Goal: Navigation & Orientation: Find specific page/section

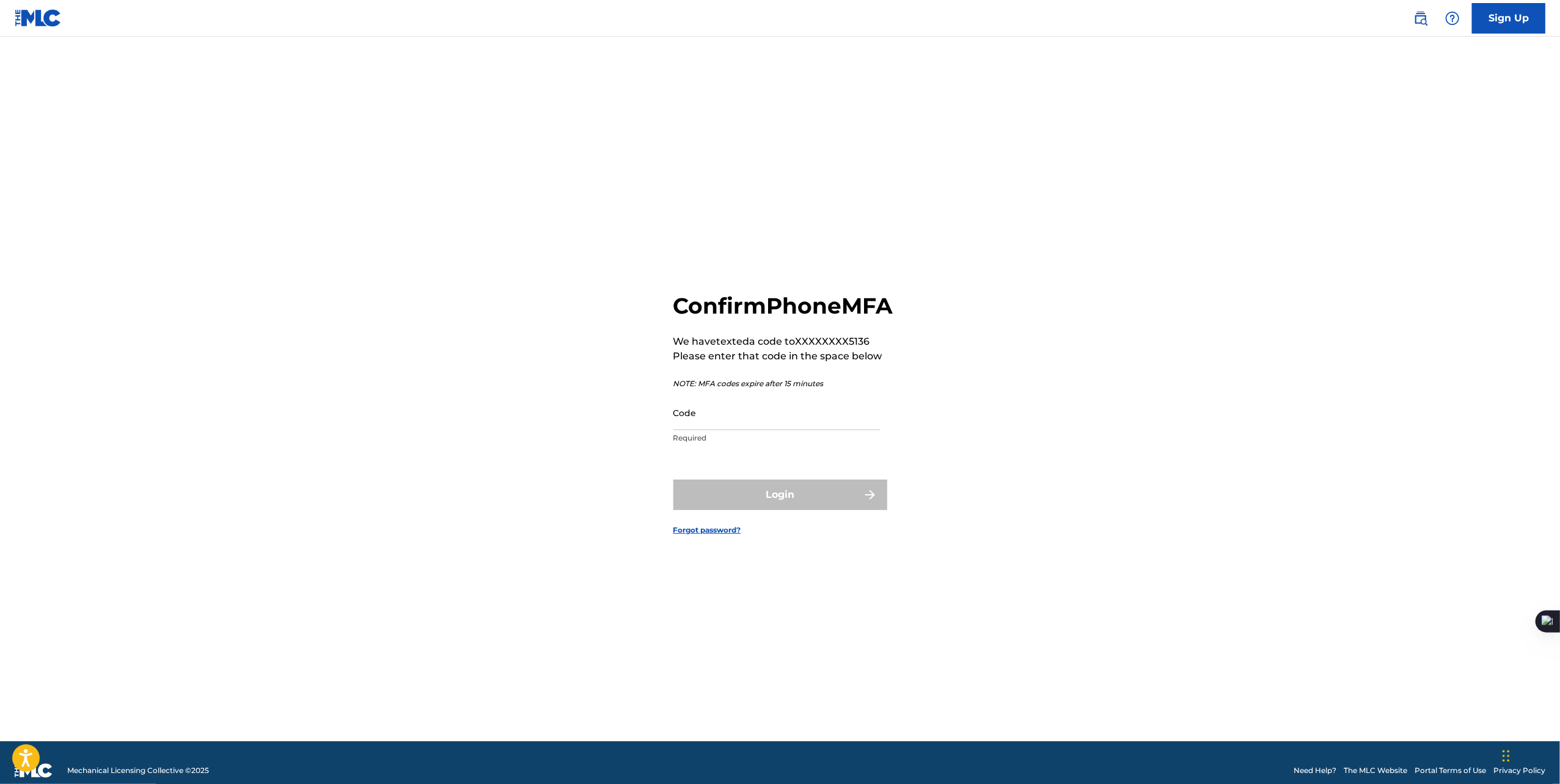
click at [824, 444] on p "Required" at bounding box center [776, 438] width 207 height 11
drag, startPoint x: 790, startPoint y: 411, endPoint x: 789, endPoint y: 419, distance: 8.1
click at [790, 411] on input "Code" at bounding box center [776, 413] width 207 height 35
type input "001807"
click at [673, 480] on button "Login" at bounding box center [780, 495] width 214 height 31
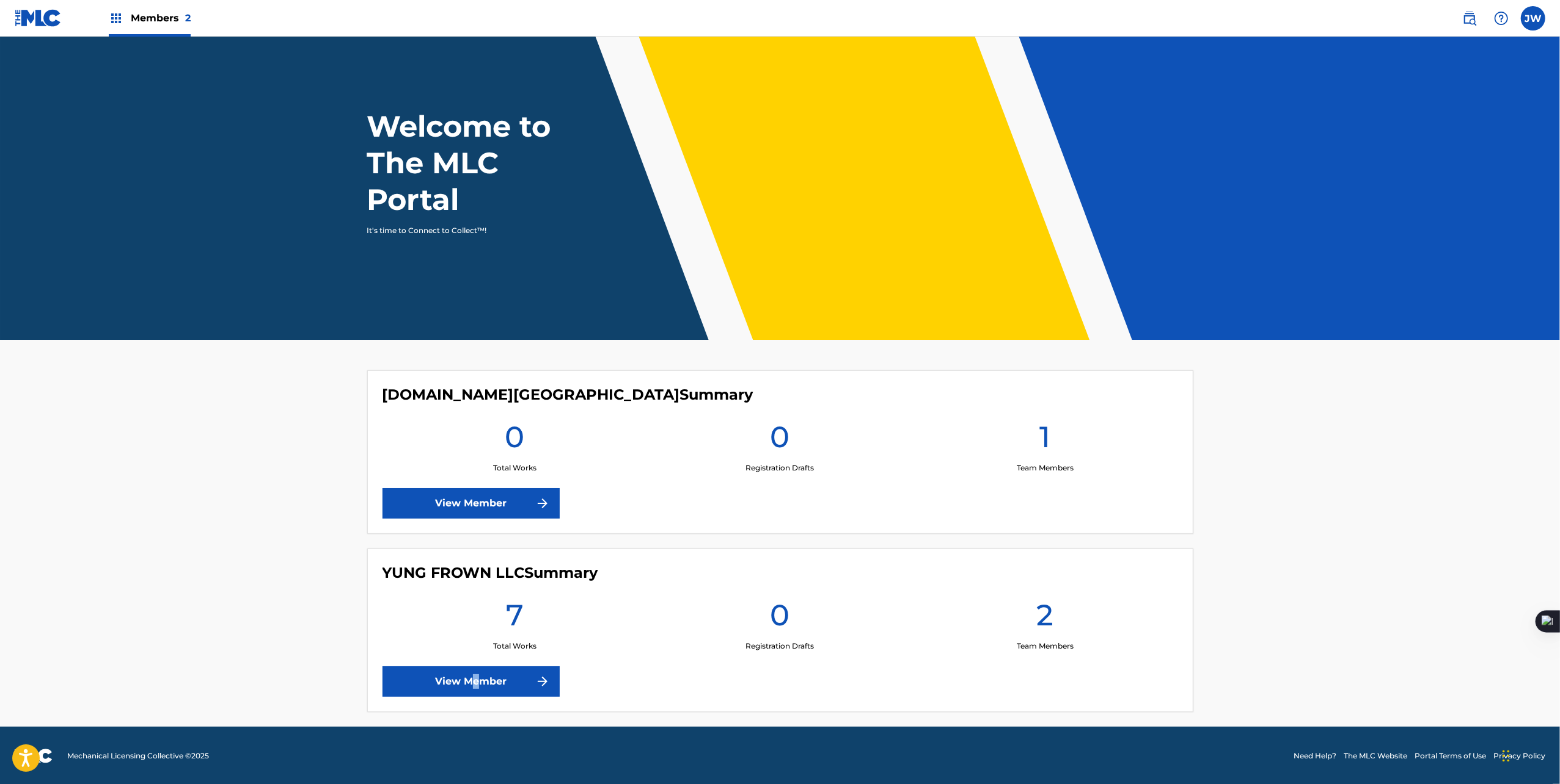
drag, startPoint x: 474, startPoint y: 661, endPoint x: 476, endPoint y: 667, distance: 6.3
click at [476, 661] on div "YUNG FROWN LLC Summary 7 Total Works 0 Registration Drafts 2 Team Members View …" at bounding box center [780, 630] width 826 height 164
click at [427, 691] on link "View Member" at bounding box center [470, 681] width 177 height 31
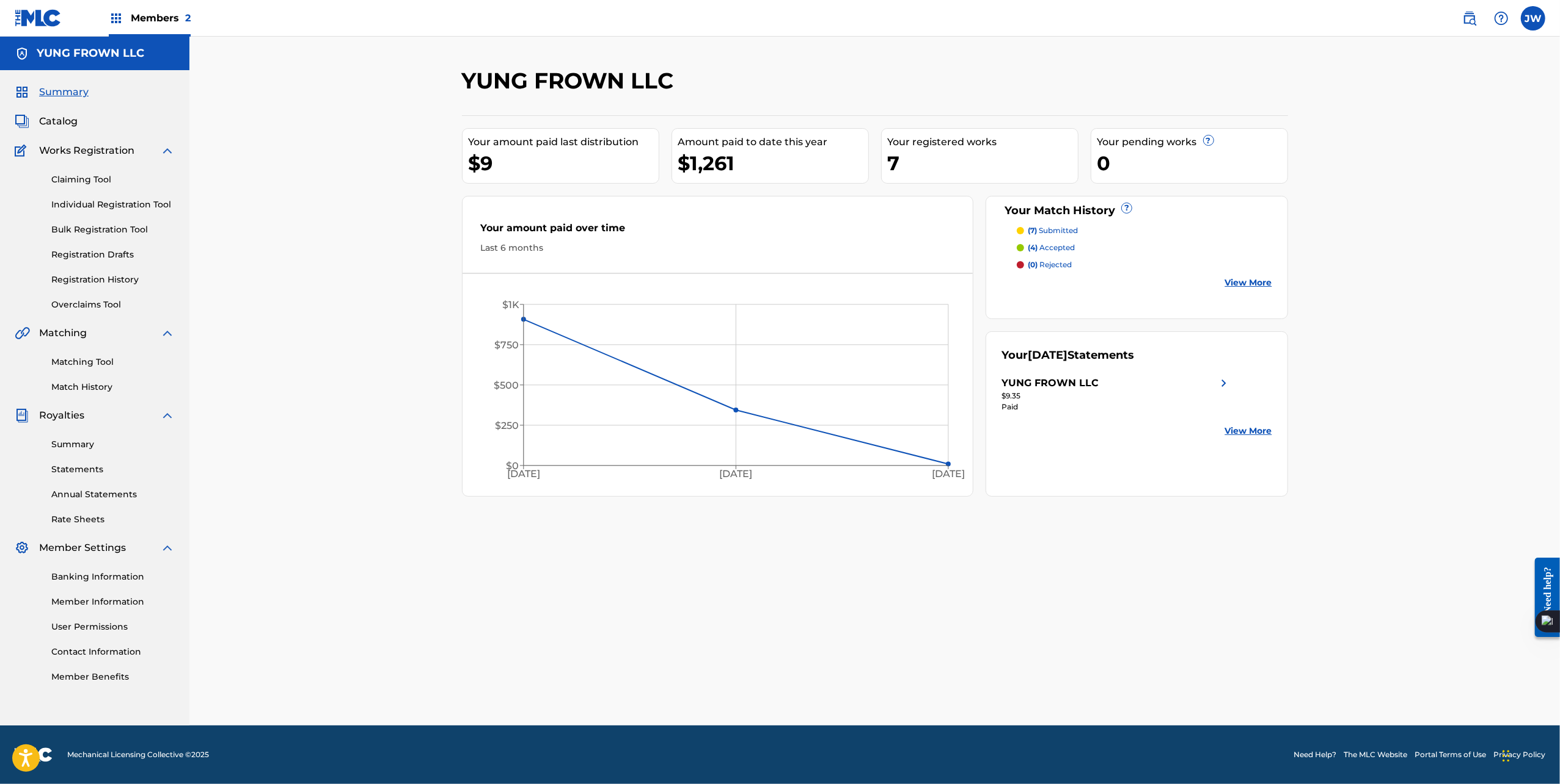
click at [74, 339] on span "Matching" at bounding box center [63, 333] width 48 height 15
click at [84, 363] on link "Matching Tool" at bounding box center [113, 362] width 124 height 13
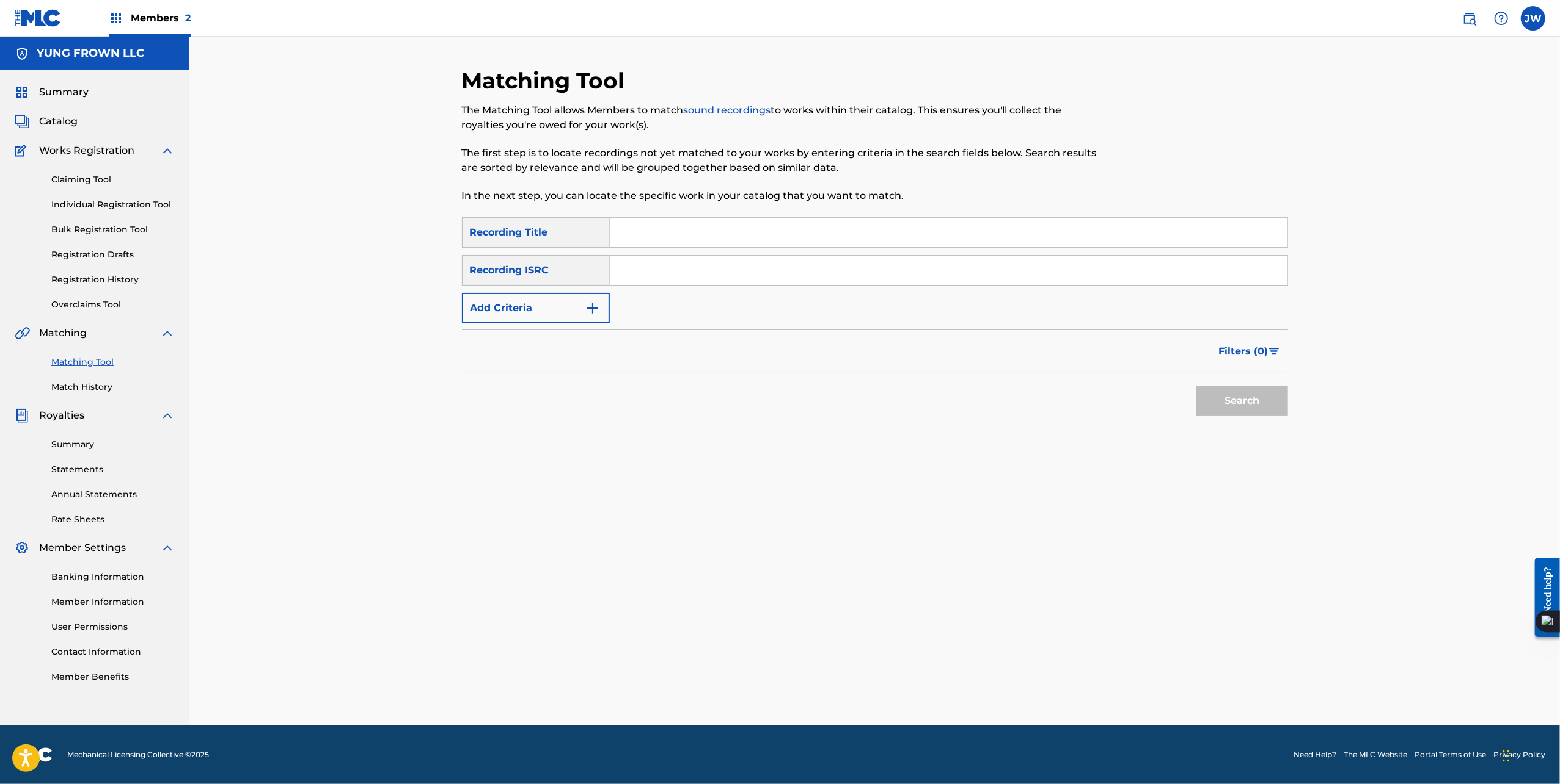
click at [94, 187] on div "Claiming Tool Individual Registration Tool Bulk Registration Tool Registration …" at bounding box center [95, 235] width 160 height 154
click at [94, 185] on link "Claiming Tool" at bounding box center [113, 180] width 124 height 13
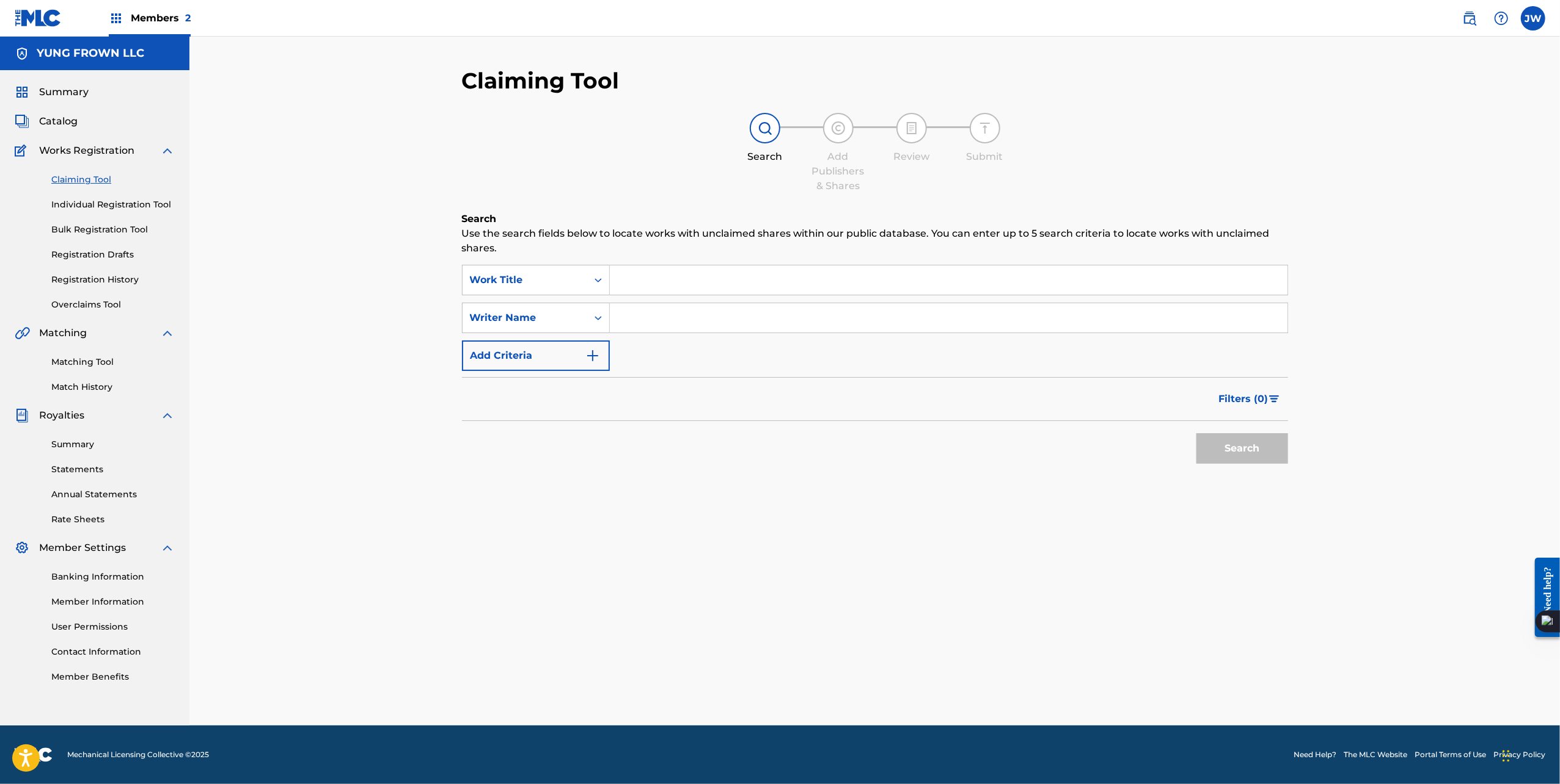
click at [69, 97] on span "Summary" at bounding box center [64, 92] width 50 height 15
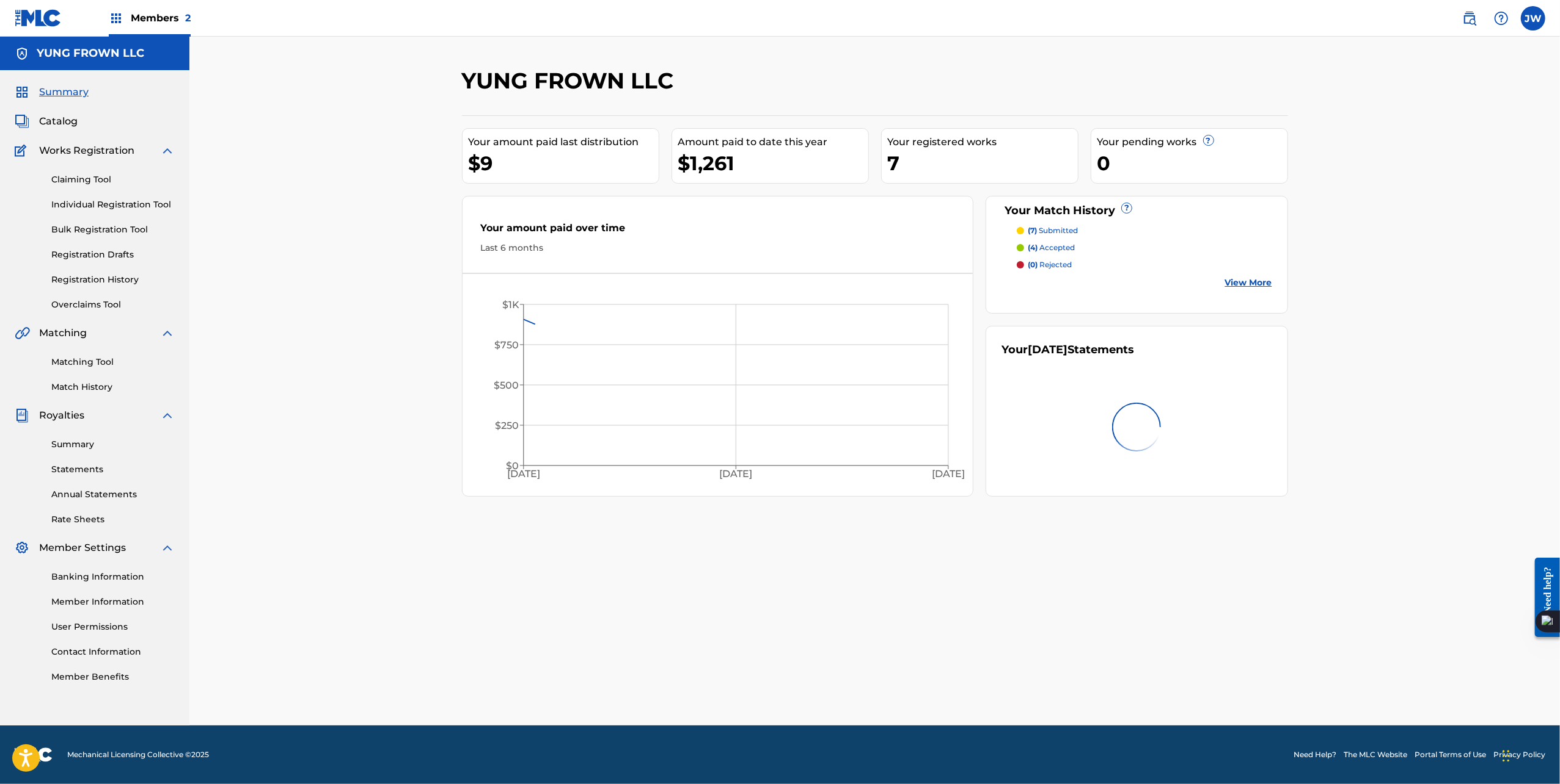
click at [51, 120] on span "Catalog" at bounding box center [58, 121] width 39 height 15
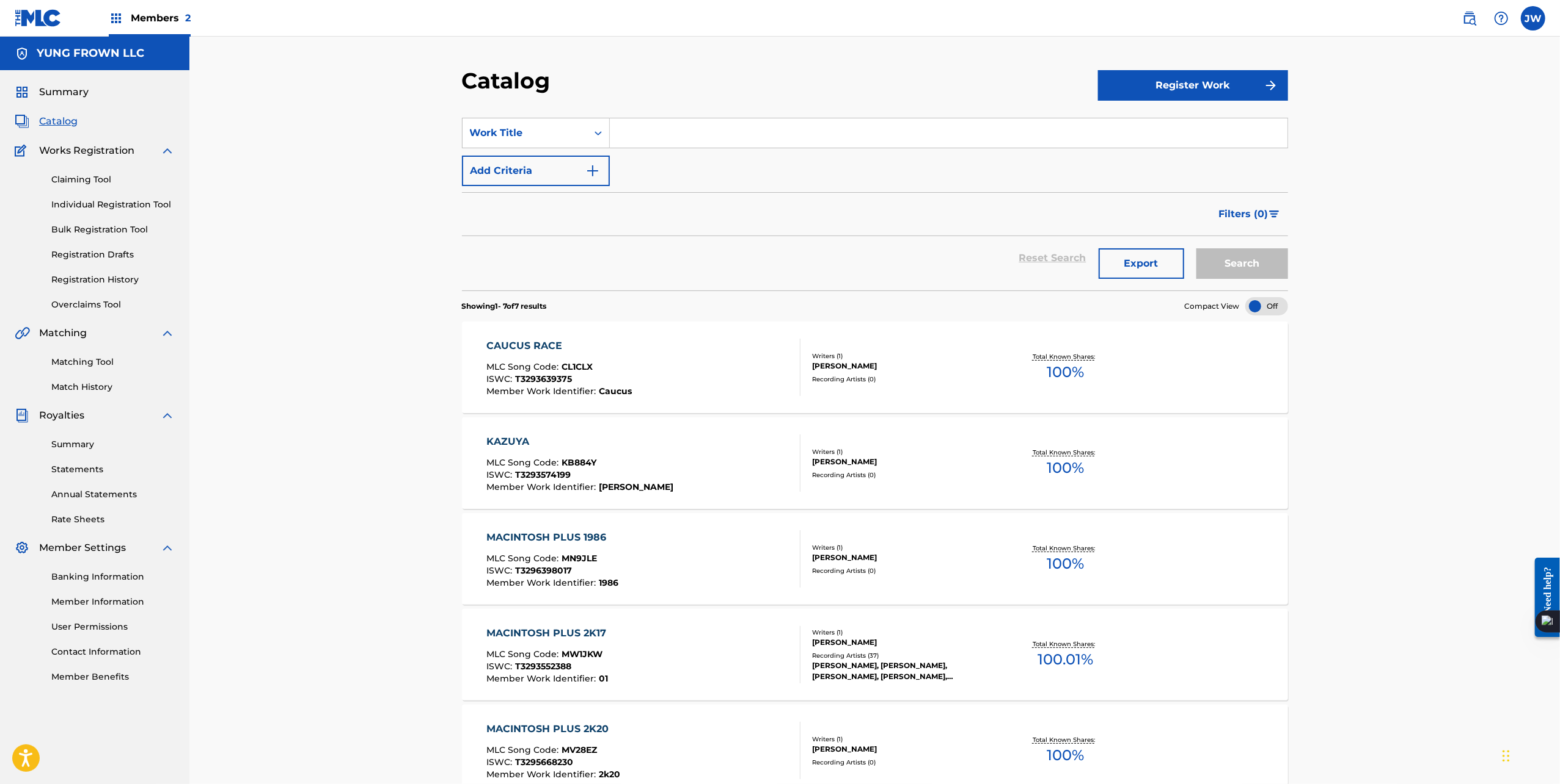
click at [68, 95] on span "Summary" at bounding box center [64, 92] width 50 height 15
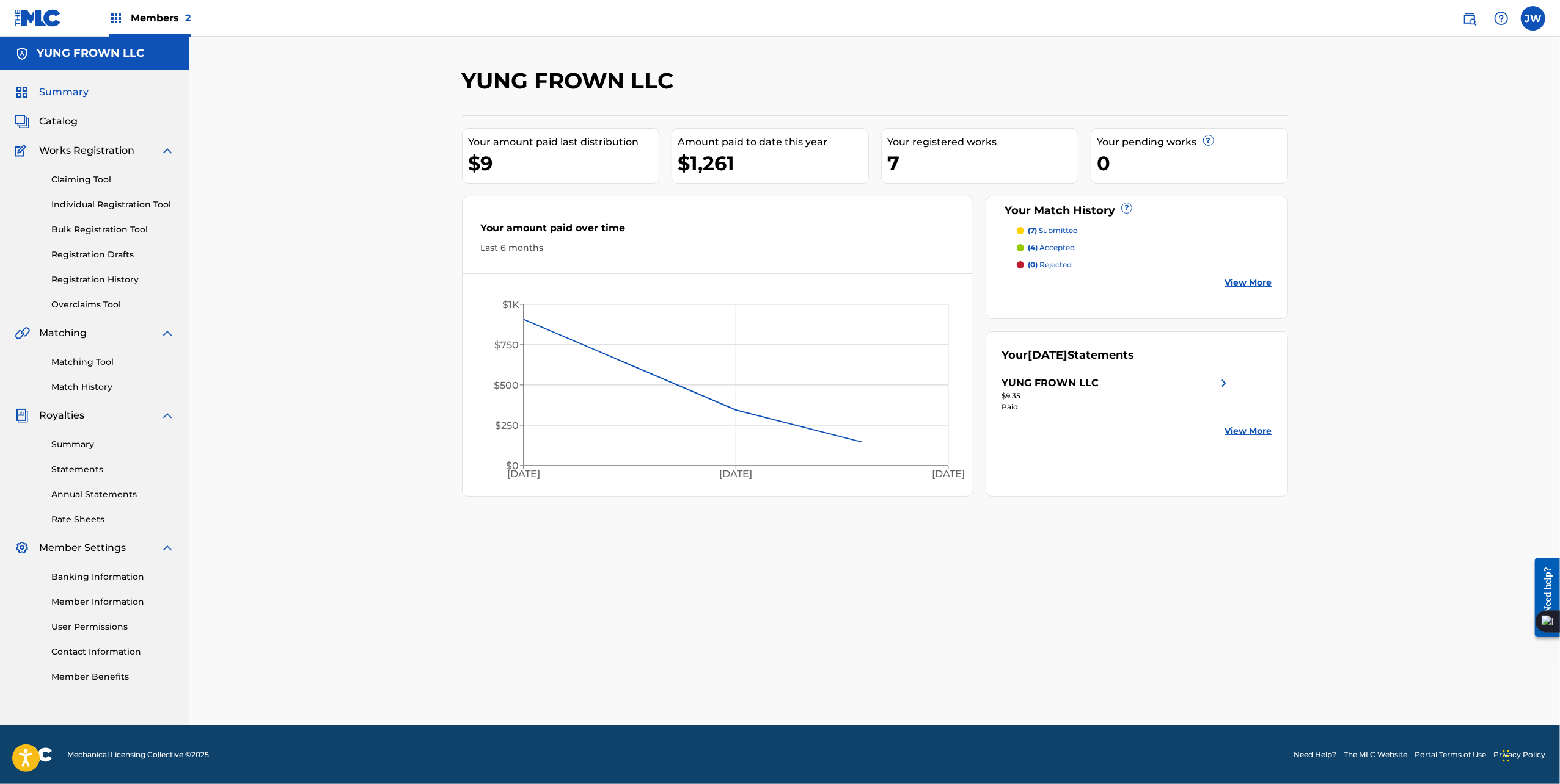
click at [59, 125] on span "Catalog" at bounding box center [58, 121] width 39 height 15
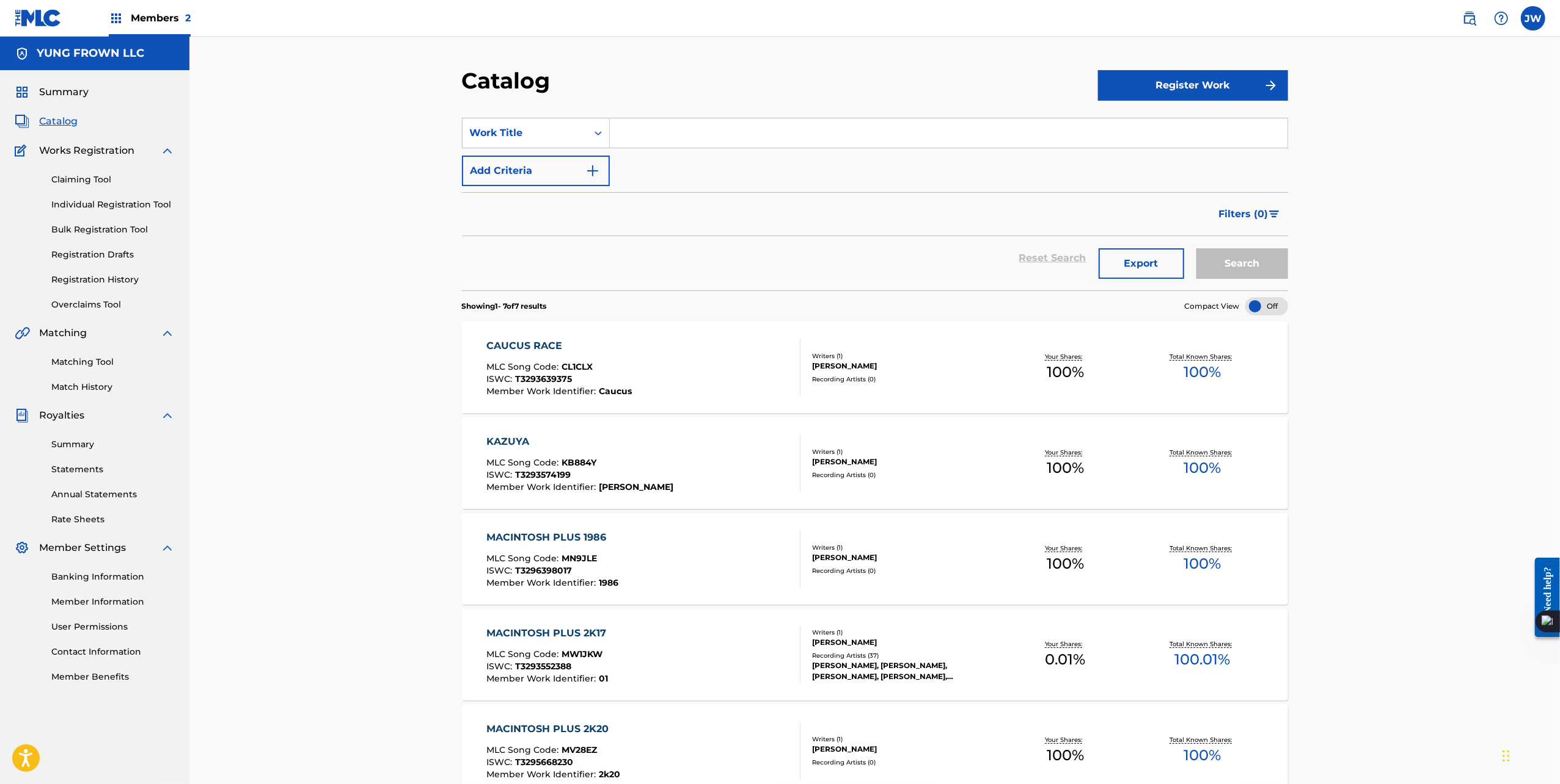
click at [94, 685] on div "Summary Catalog Works Registration Claiming Tool Individual Registration Tool B…" at bounding box center [95, 384] width 190 height 628
click at [99, 678] on link "Member Benefits" at bounding box center [113, 677] width 124 height 13
click at [88, 363] on link "Matching Tool" at bounding box center [113, 362] width 124 height 13
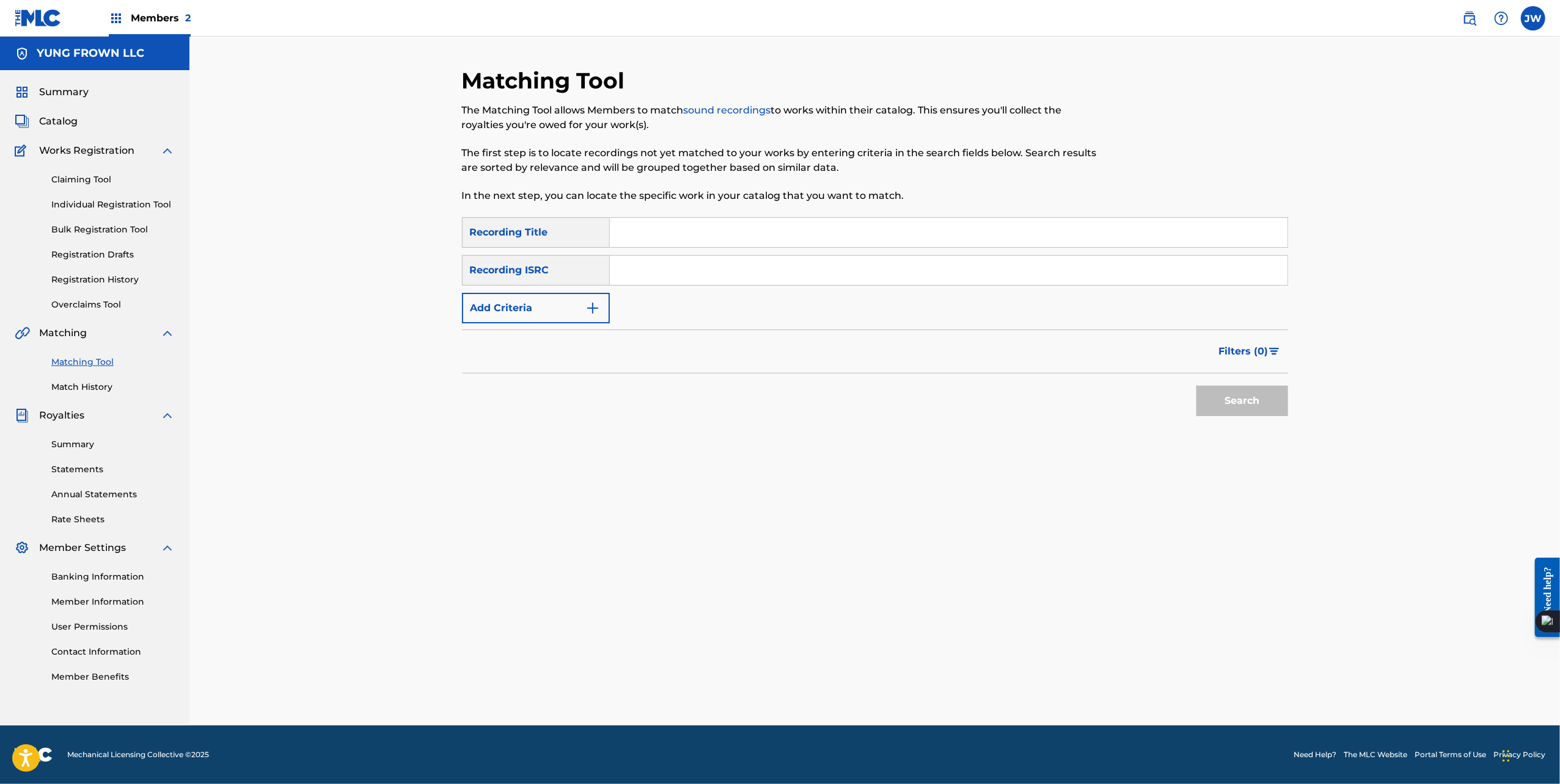
click at [104, 383] on link "Match History" at bounding box center [113, 387] width 124 height 13
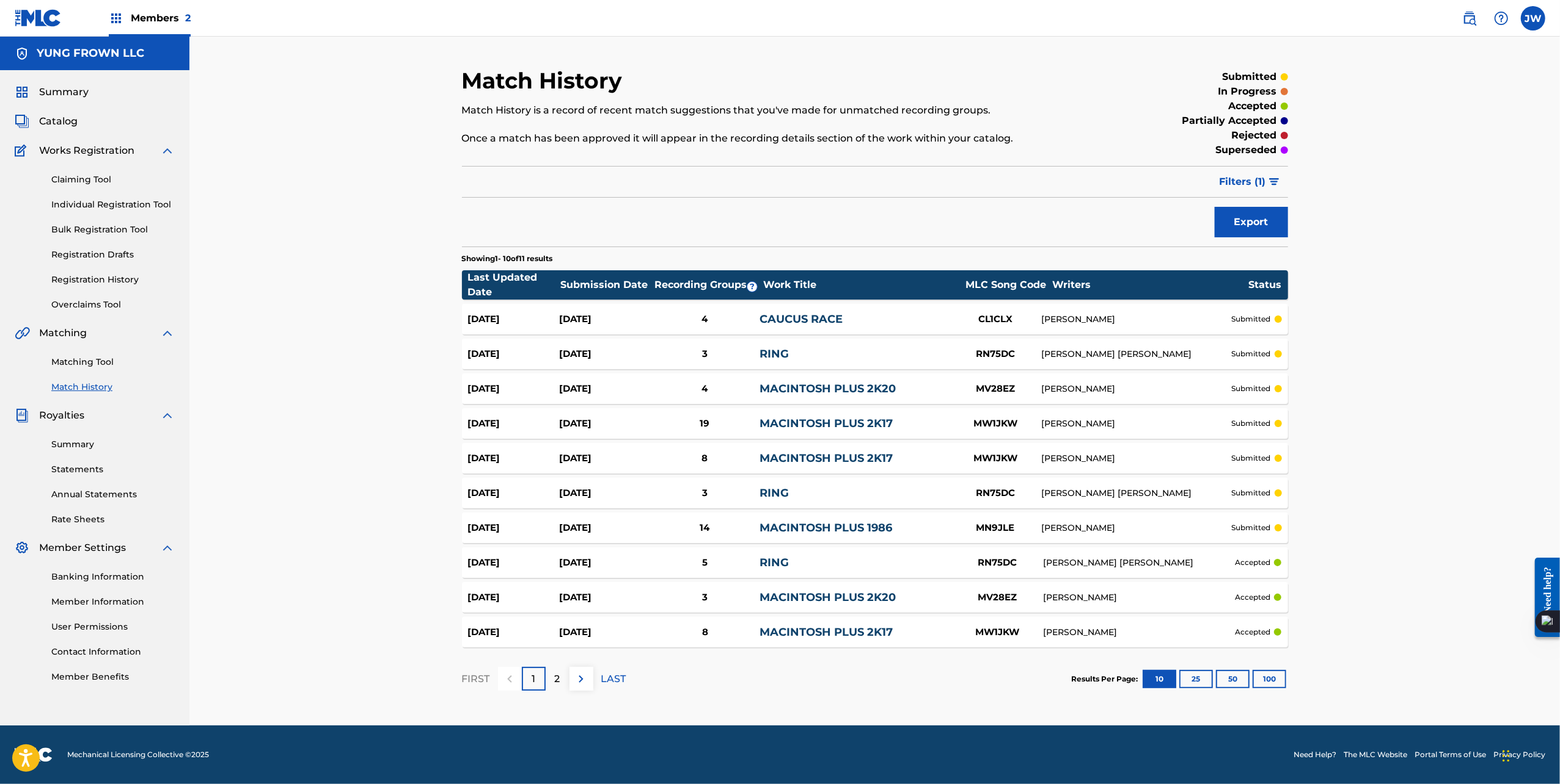
click at [152, 475] on link "Statements" at bounding box center [113, 470] width 124 height 13
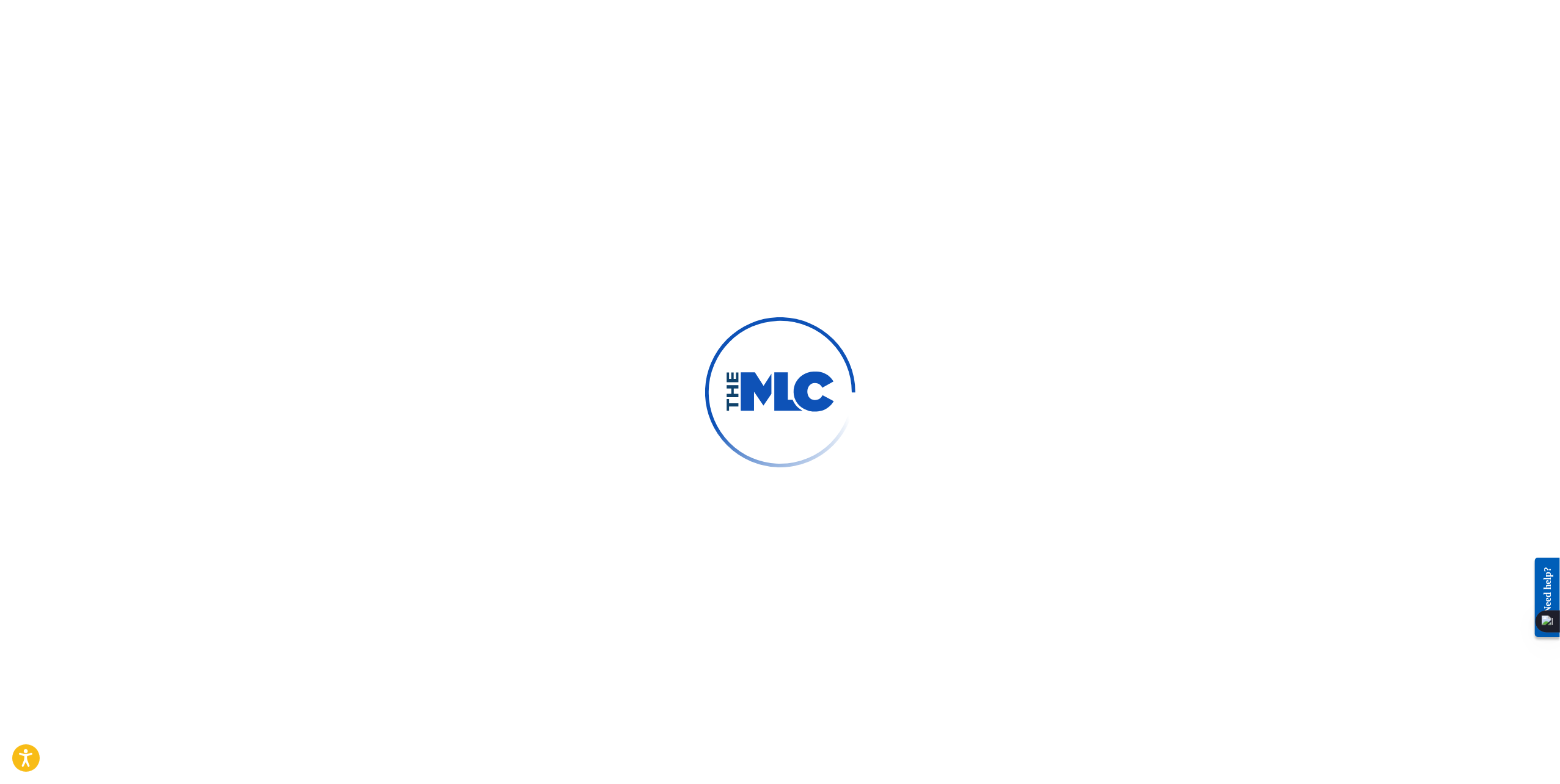
click at [154, 489] on div at bounding box center [780, 392] width 1560 height 784
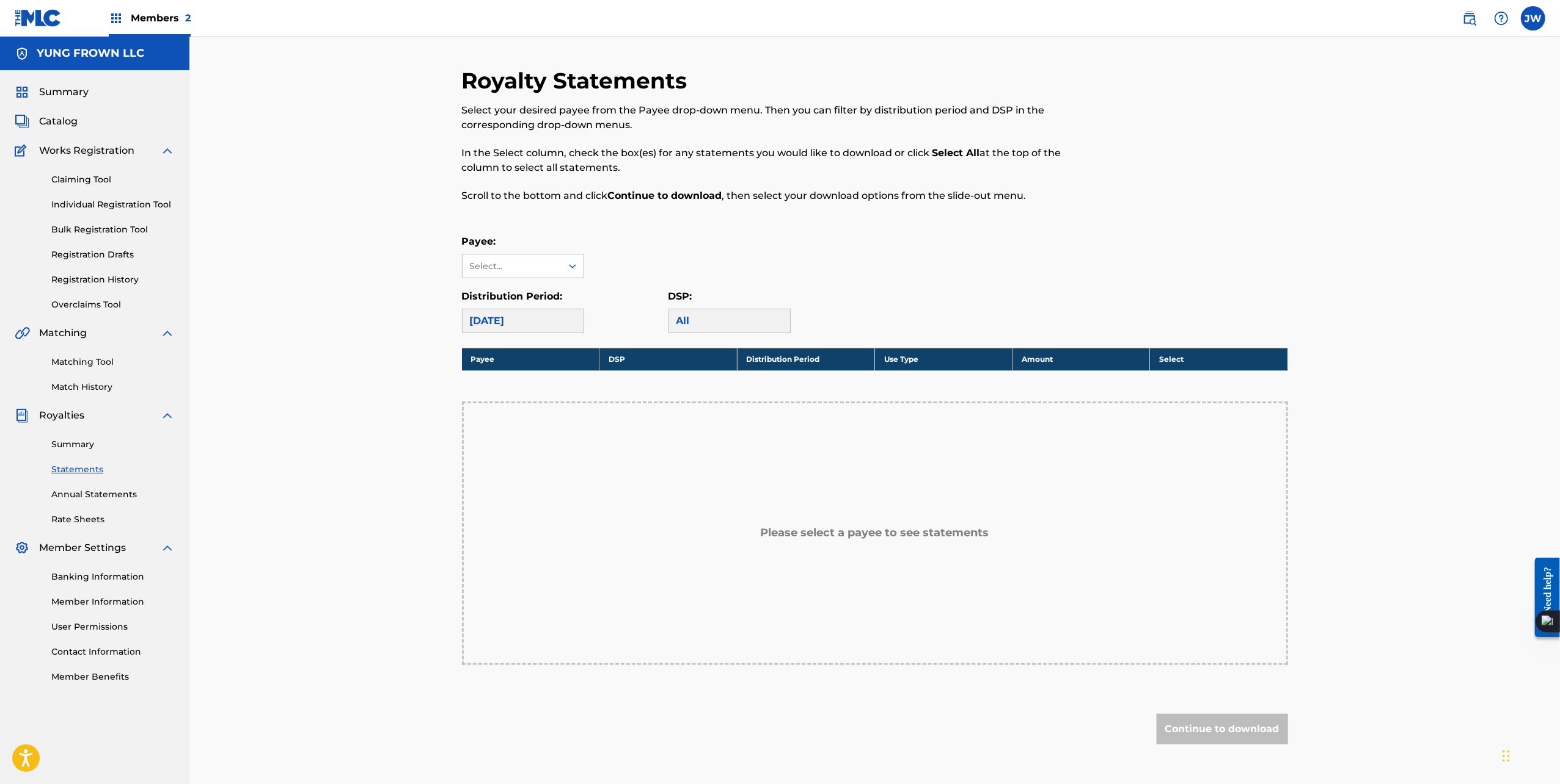
click at [56, 287] on div "Claiming Tool Individual Registration Tool Bulk Registration Tool Registration …" at bounding box center [95, 235] width 160 height 154
drag, startPoint x: 138, startPoint y: 271, endPoint x: 145, endPoint y: 275, distance: 8.1
click at [150, 282] on div "Claiming Tool Individual Registration Tool Bulk Registration Tool Registration …" at bounding box center [95, 235] width 160 height 154
click at [145, 275] on link "Registration History" at bounding box center [113, 279] width 124 height 13
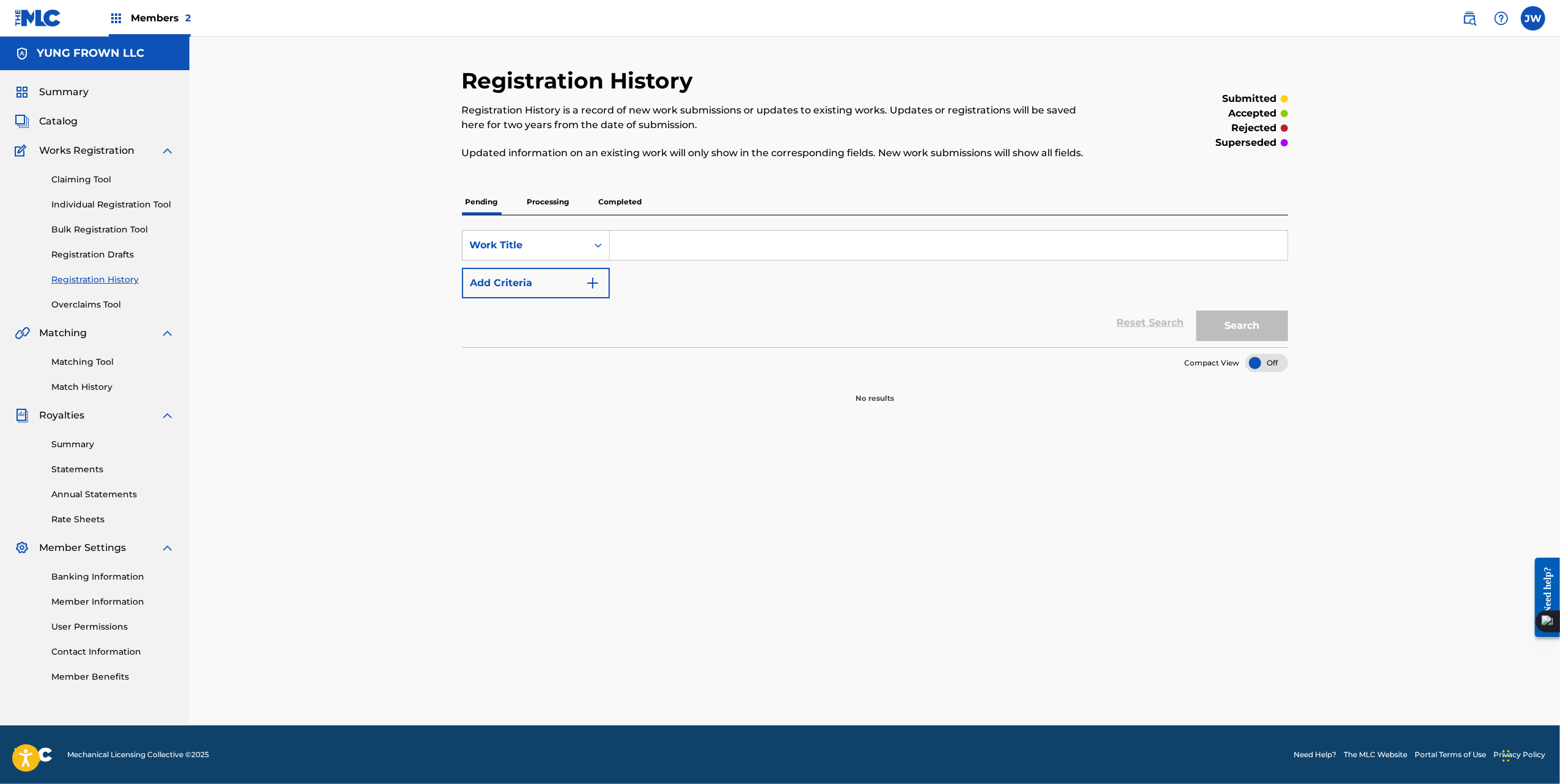
click at [142, 270] on div "Claiming Tool Individual Registration Tool Bulk Registration Tool Registration …" at bounding box center [95, 235] width 160 height 154
click at [141, 270] on div "Claiming Tool Individual Registration Tool Bulk Registration Tool Registration …" at bounding box center [95, 235] width 160 height 154
click at [141, 268] on div "Claiming Tool Individual Registration Tool Bulk Registration Tool Registration …" at bounding box center [95, 235] width 160 height 154
click at [130, 199] on div "Claiming Tool Individual Registration Tool Bulk Registration Tool Registration …" at bounding box center [95, 235] width 160 height 154
click at [97, 85] on div "Summary" at bounding box center [95, 92] width 160 height 15
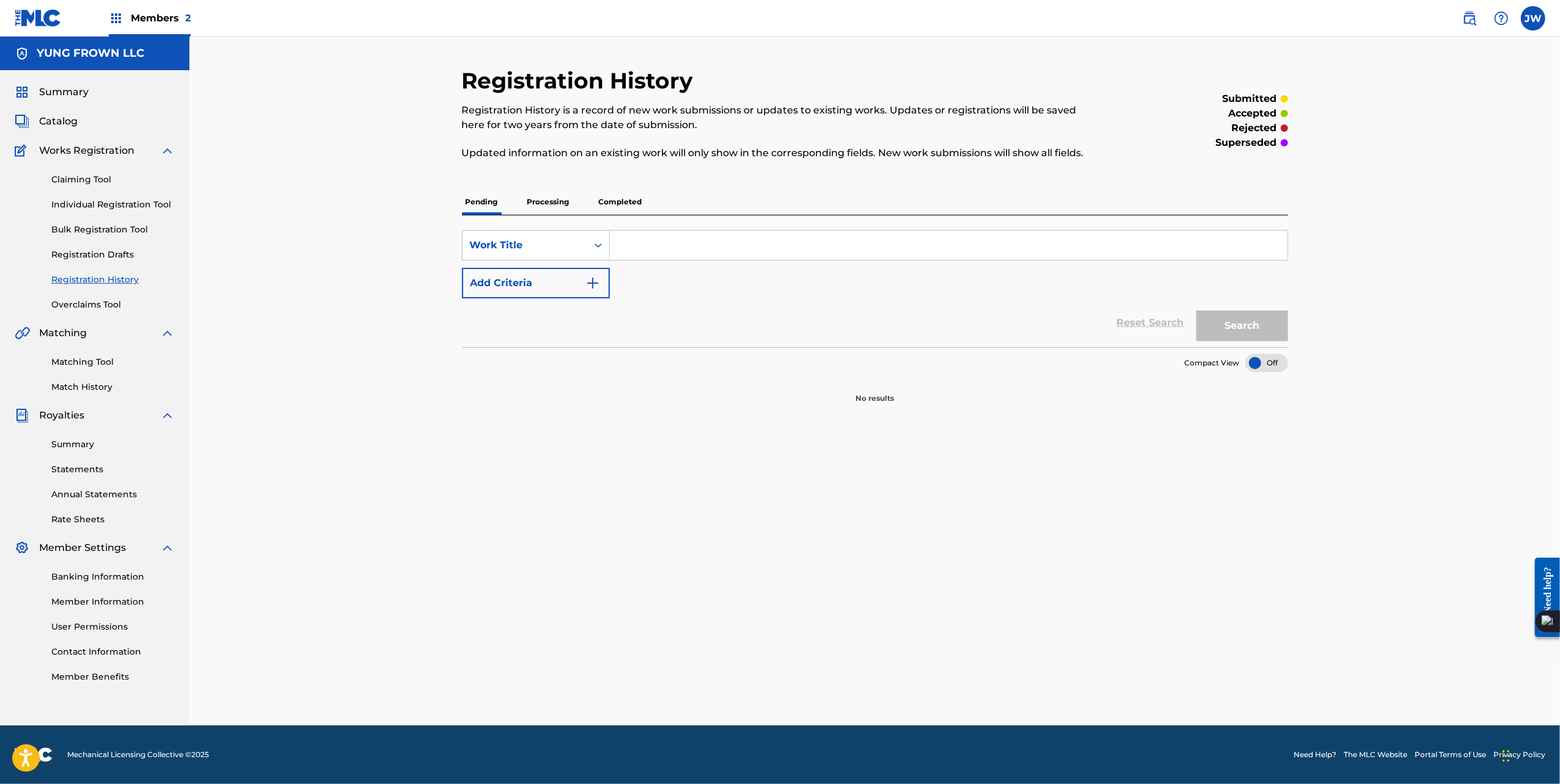
click at [56, 104] on div "Summary Catalog Works Registration Claiming Tool Individual Registration Tool B…" at bounding box center [95, 384] width 190 height 628
click at [71, 90] on span "Summary" at bounding box center [64, 92] width 50 height 15
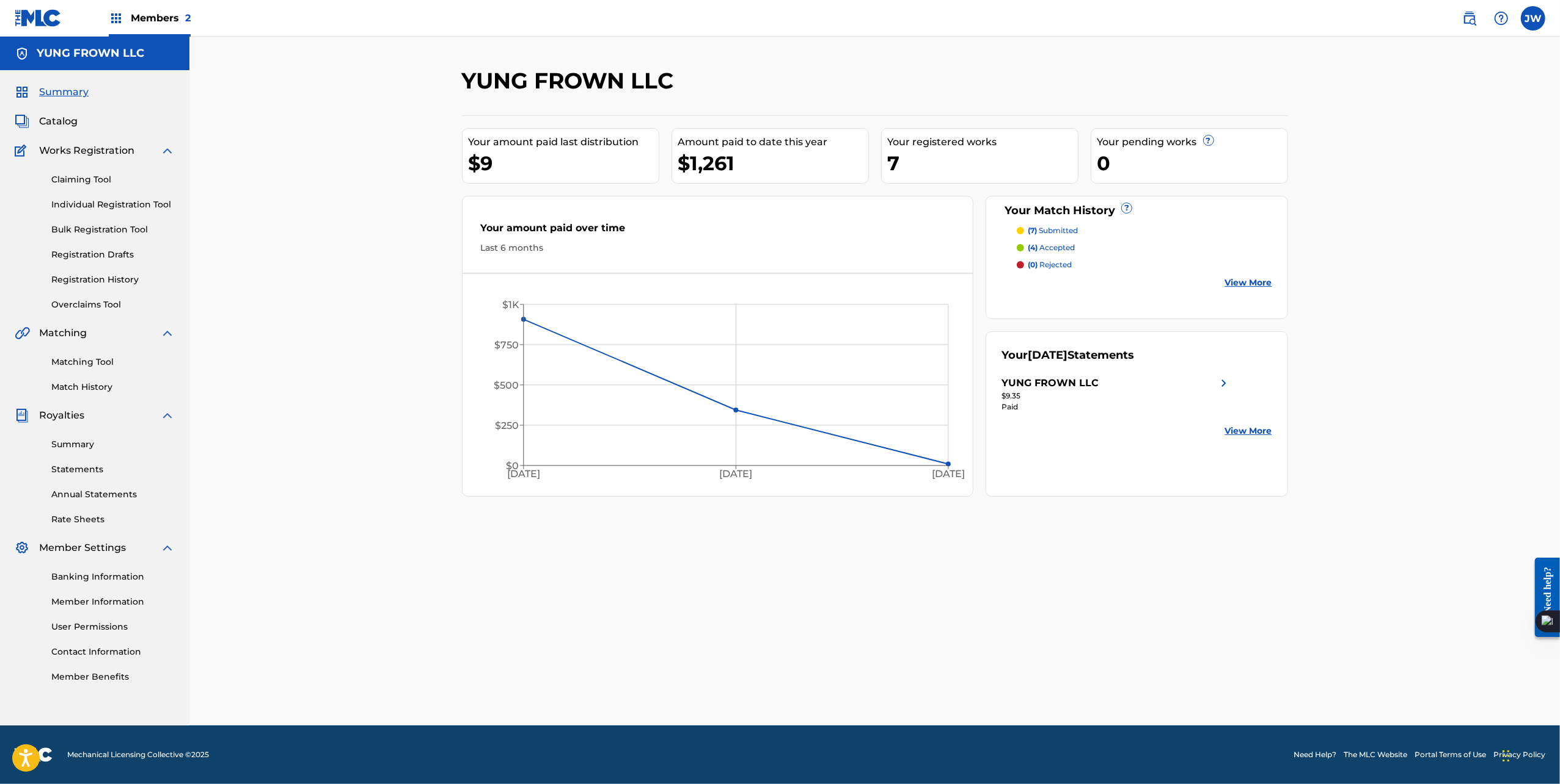
click at [108, 490] on link "Annual Statements" at bounding box center [113, 495] width 124 height 13
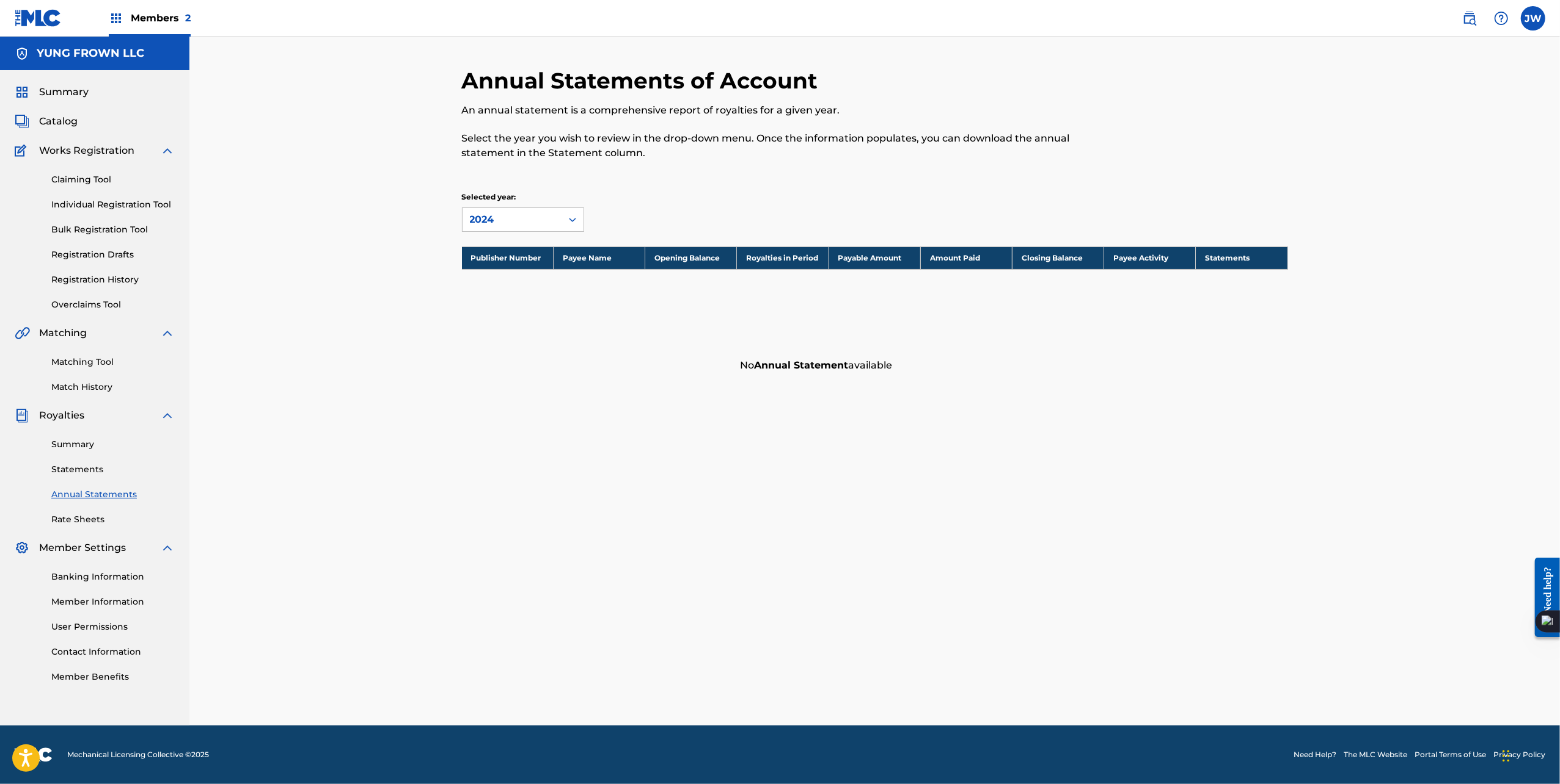
click at [109, 358] on link "Matching Tool" at bounding box center [113, 362] width 124 height 13
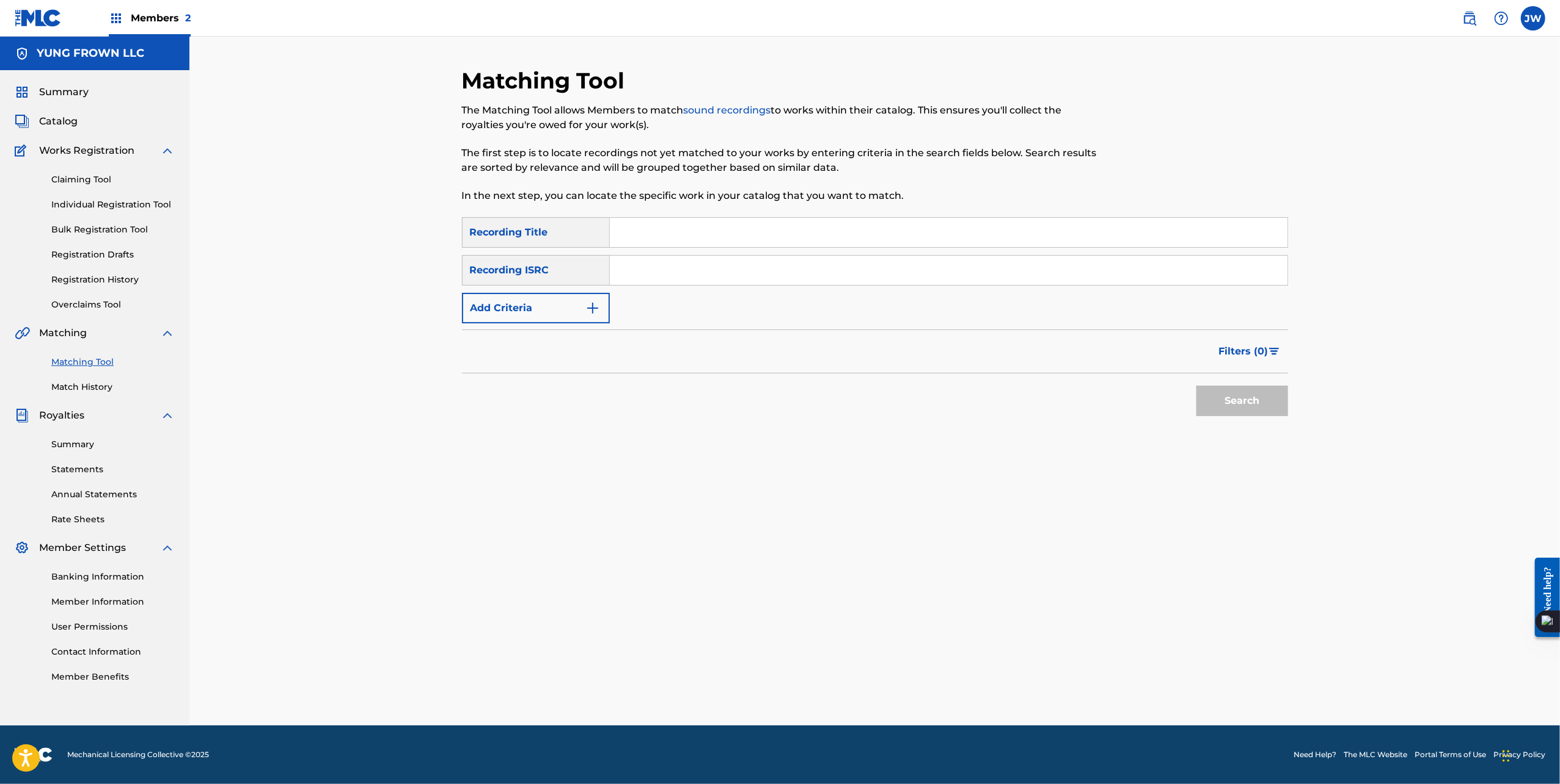
click at [110, 405] on div "Summary Catalog Works Registration Claiming Tool Individual Registration Tool B…" at bounding box center [95, 384] width 190 height 628
click at [108, 387] on link "Match History" at bounding box center [113, 387] width 124 height 13
